Goal: Information Seeking & Learning: Learn about a topic

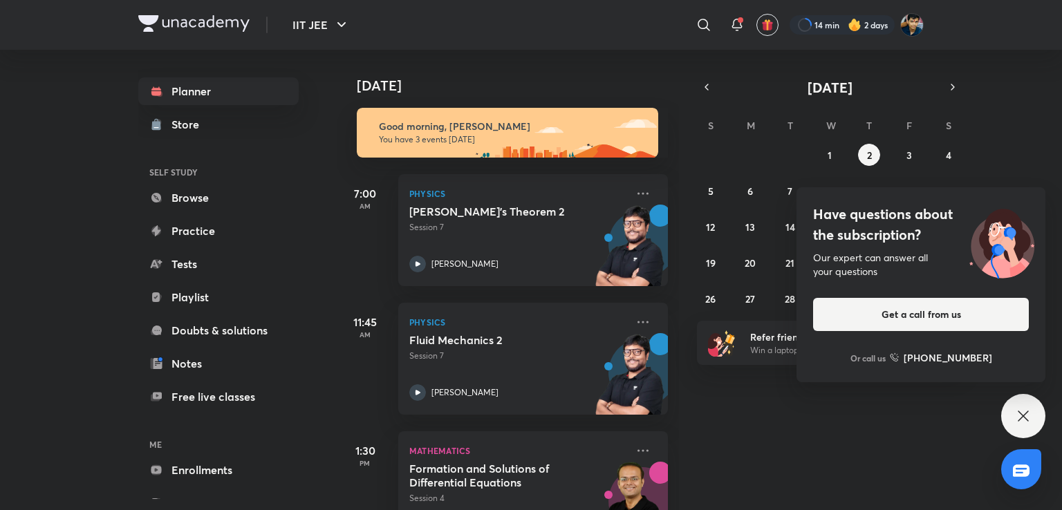
click at [1028, 413] on icon at bounding box center [1023, 416] width 17 height 17
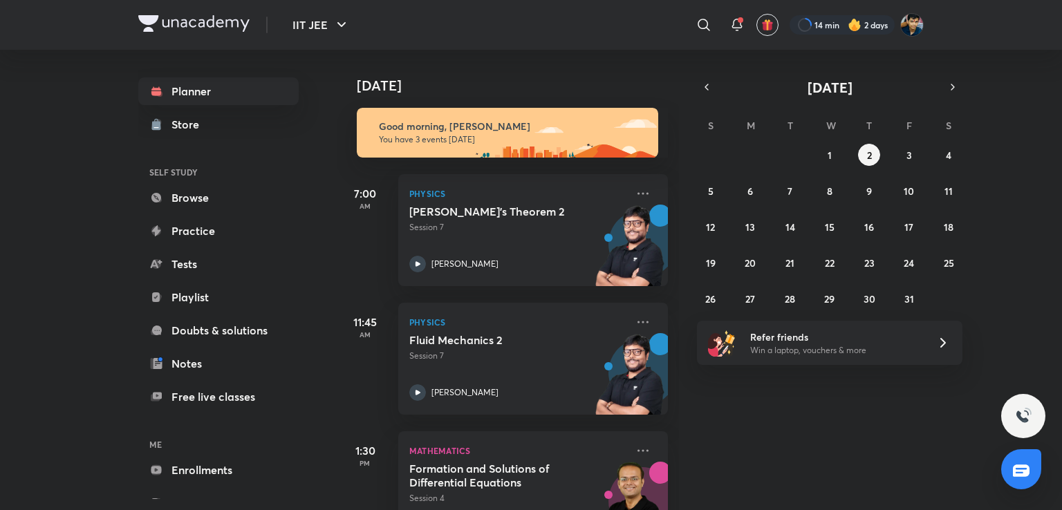
click at [822, 459] on div "[DATE] Good morning, [PERSON_NAME] You have 3 events [DATE] 7:00 AM Physics [PE…" at bounding box center [698, 280] width 722 height 461
drag, startPoint x: 822, startPoint y: 459, endPoint x: 799, endPoint y: 445, distance: 26.1
click at [799, 445] on div "[DATE] Good morning, [PERSON_NAME] You have 3 events [DATE] 7:00 AM Physics [PE…" at bounding box center [698, 280] width 722 height 461
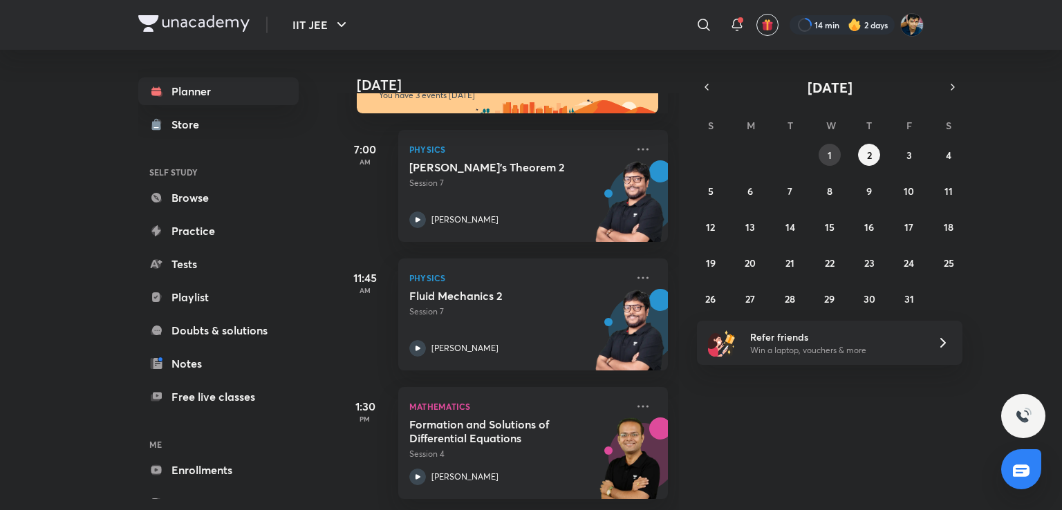
click at [828, 154] on abbr "1" at bounding box center [830, 155] width 4 height 13
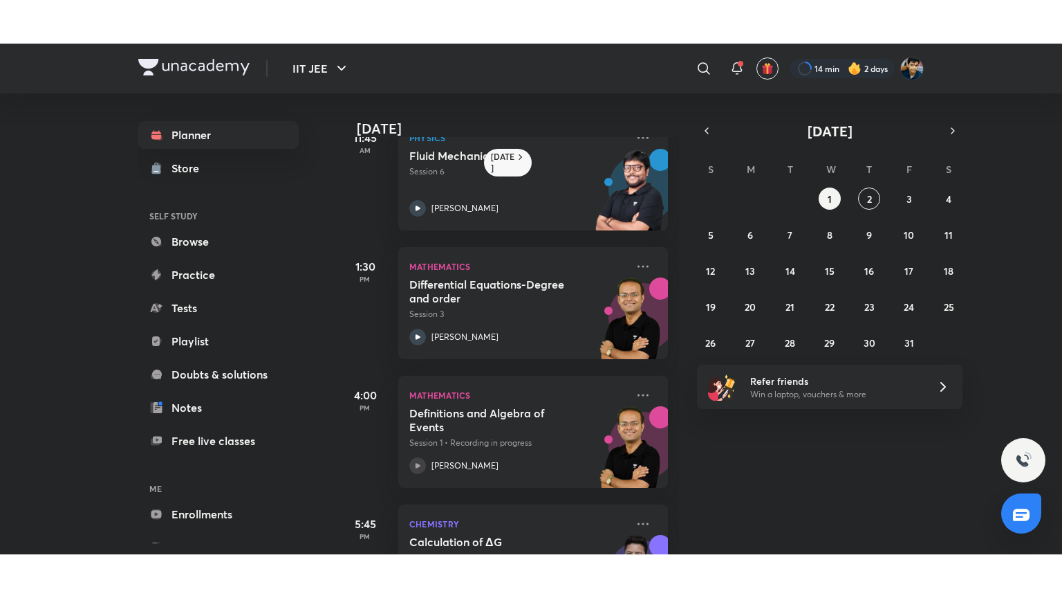
scroll to position [377, 0]
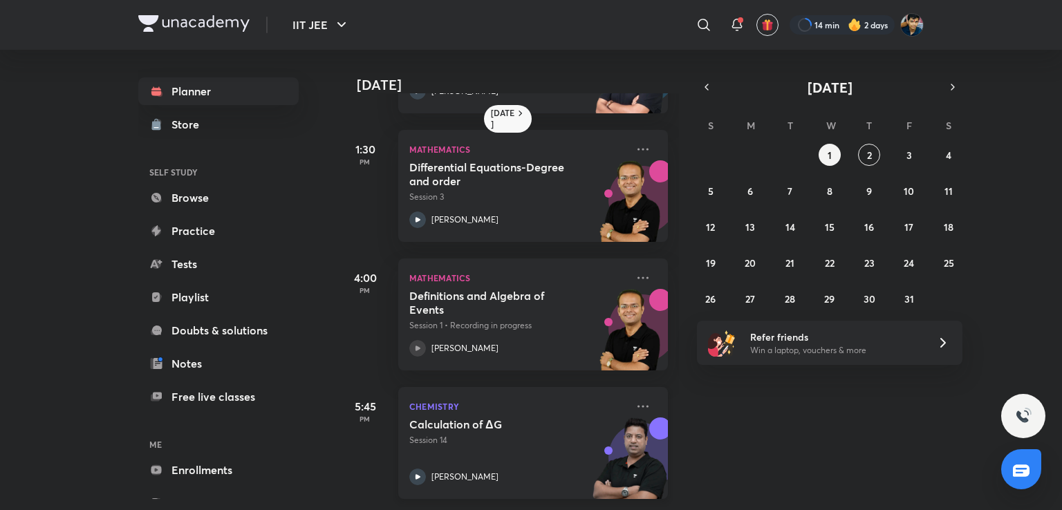
click at [531, 405] on div "Chemistry Calculation of ΔG Session 14 [PERSON_NAME]" at bounding box center [533, 443] width 270 height 112
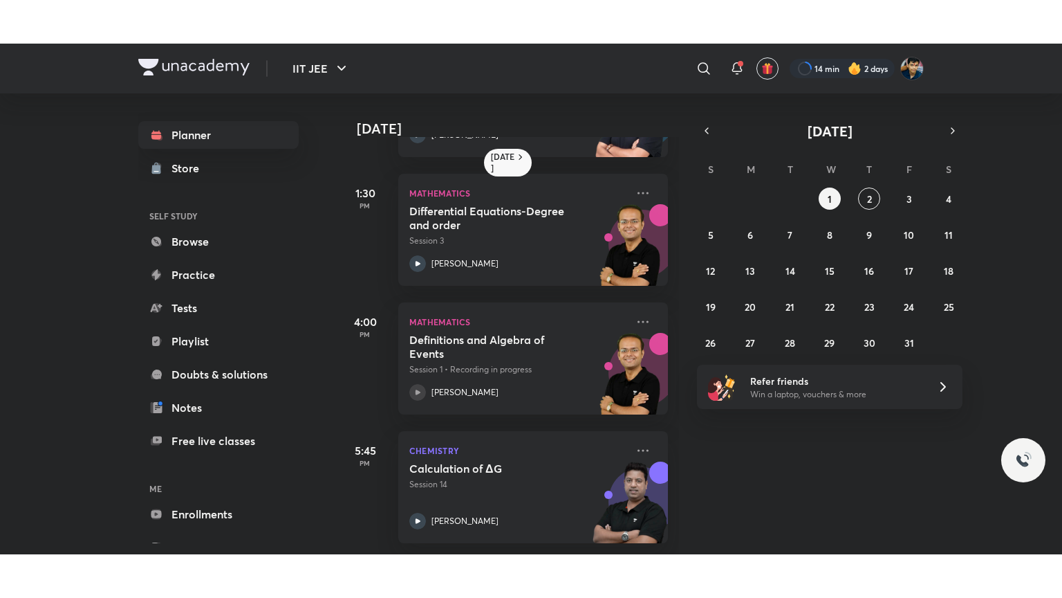
scroll to position [290, 0]
